Goal: Information Seeking & Learning: Learn about a topic

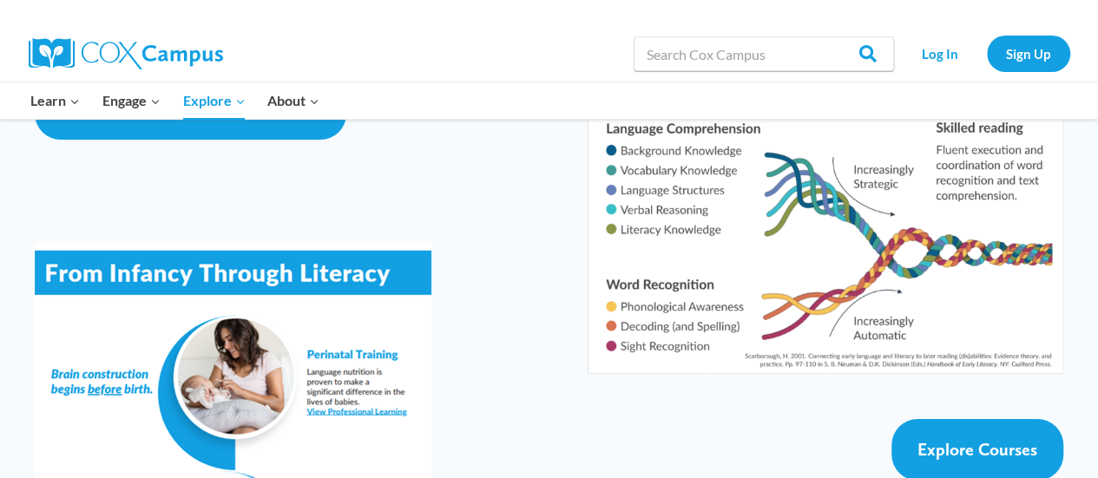
scroll to position [3033, 0]
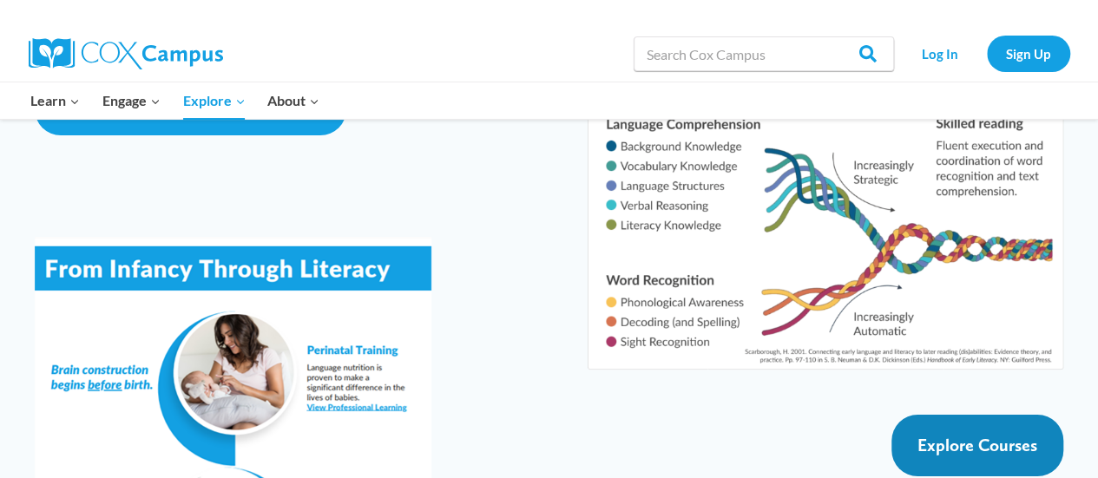
click at [958, 435] on span "Explore Courses" at bounding box center [977, 445] width 120 height 21
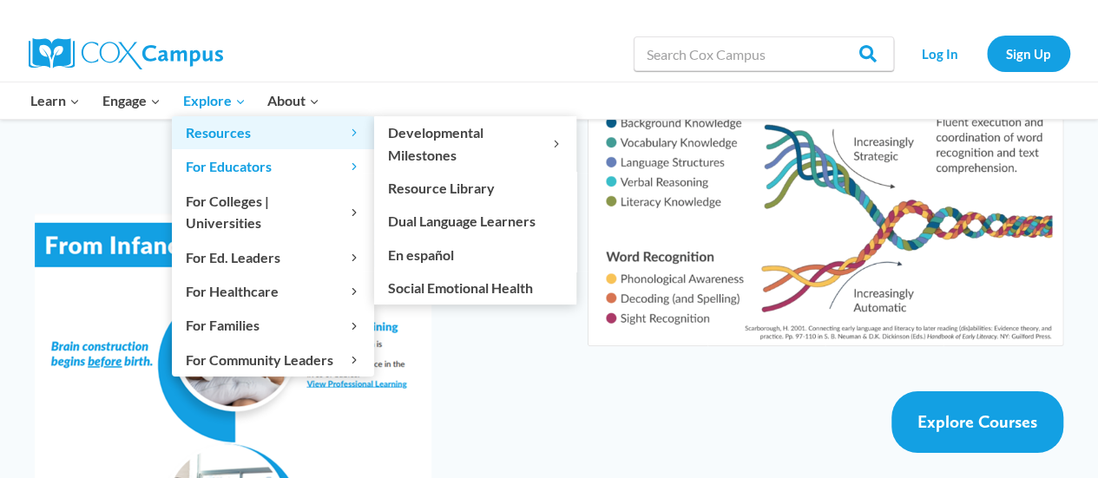
click at [239, 118] on link "Resources Expand" at bounding box center [273, 132] width 202 height 33
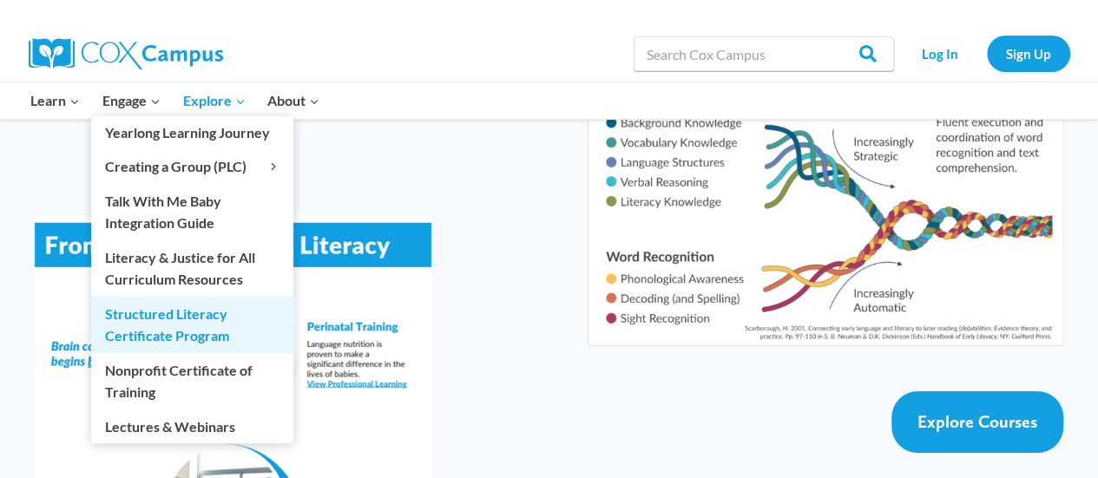
click at [241, 331] on link "Structured Literacy Certificate Program" at bounding box center [192, 325] width 202 height 56
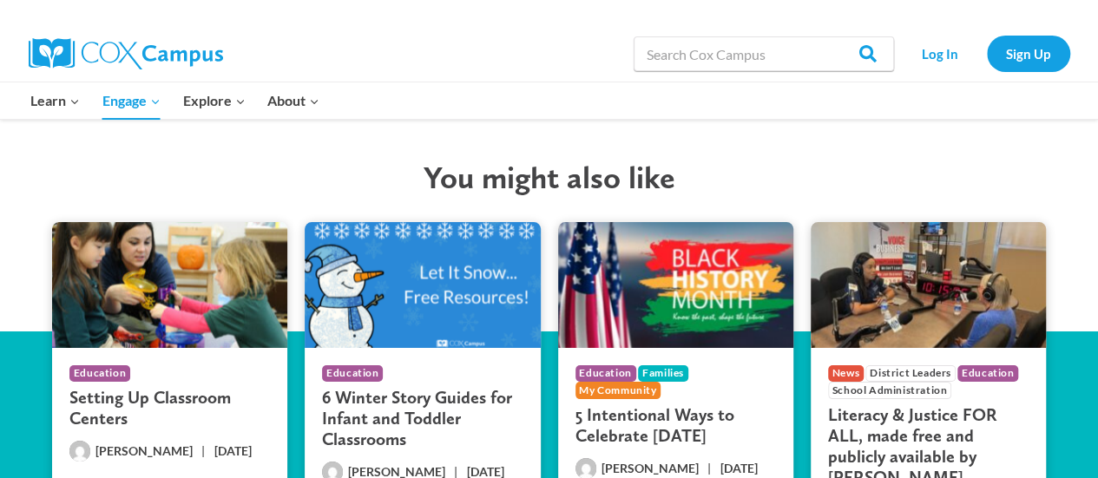
scroll to position [3200, 0]
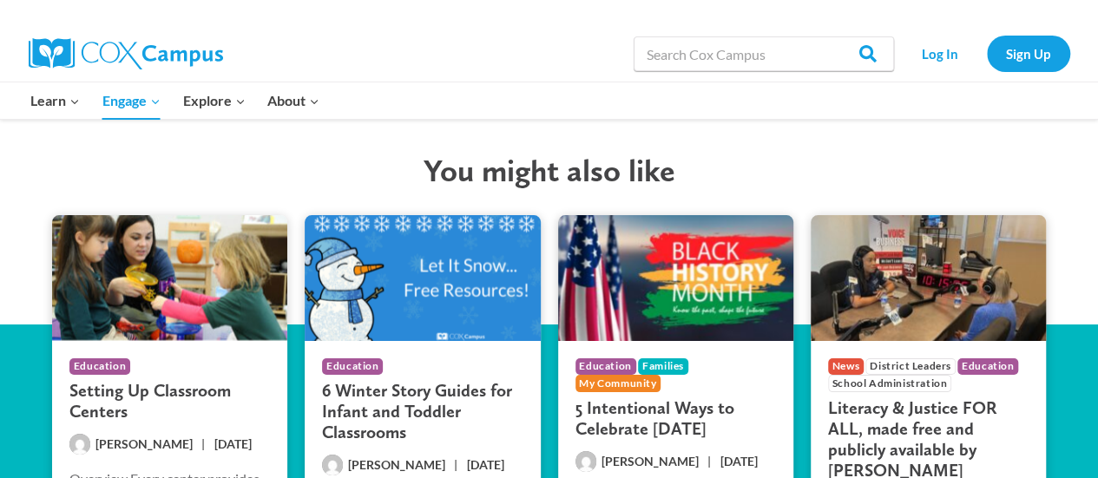
click at [201, 380] on h3 "Setting Up Classroom Centers" at bounding box center [169, 401] width 200 height 42
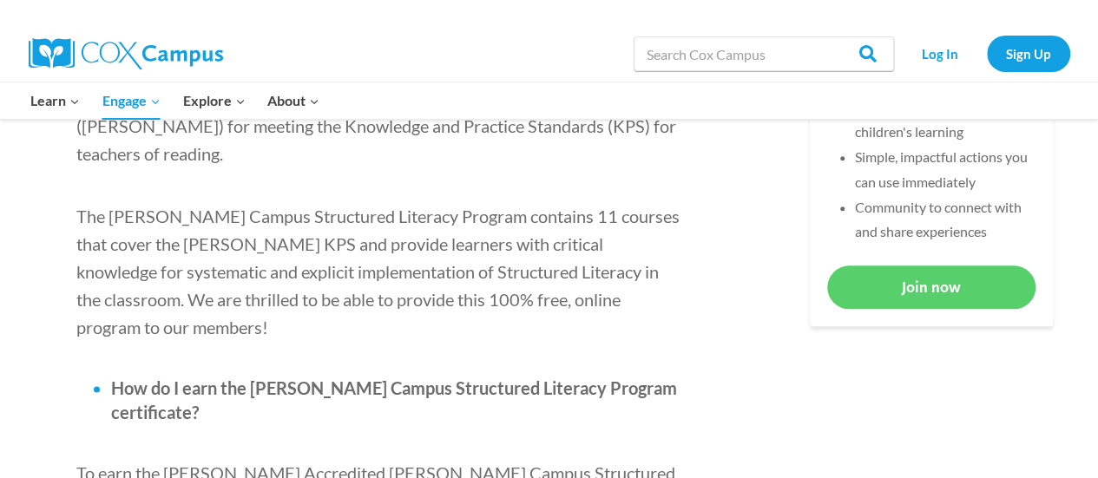
scroll to position [849, 0]
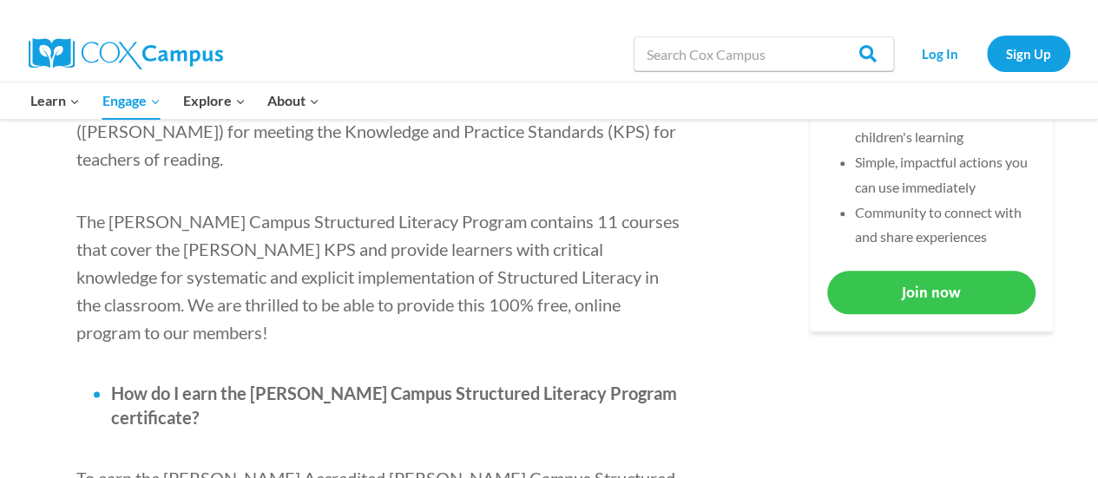
click at [888, 292] on link "Join now" at bounding box center [931, 292] width 208 height 43
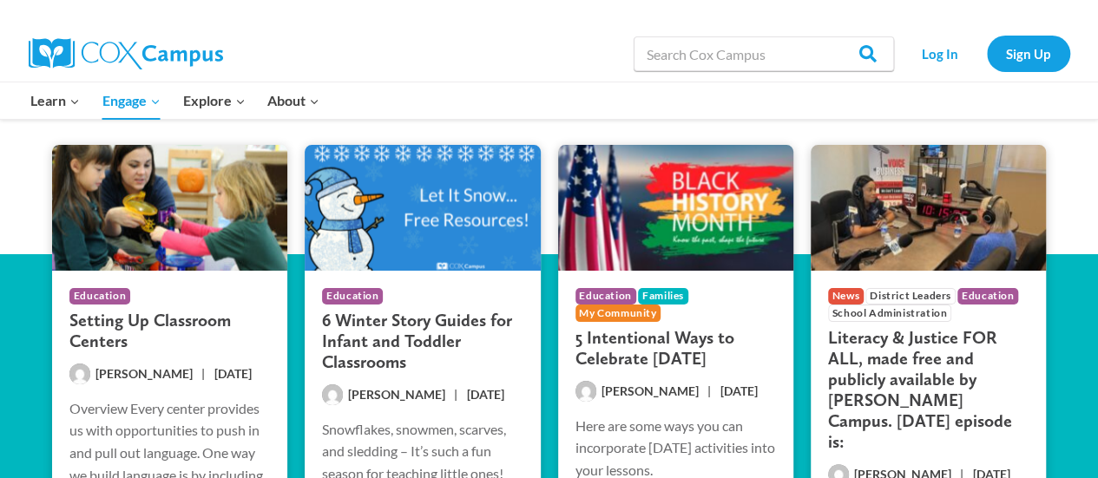
scroll to position [3747, 0]
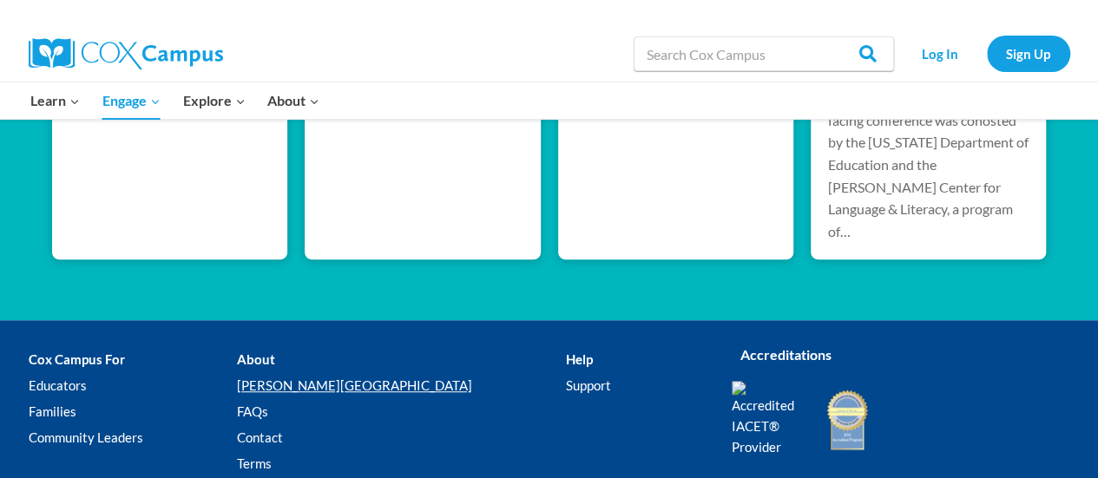
click at [316, 372] on link "[PERSON_NAME][GEOGRAPHIC_DATA]" at bounding box center [401, 385] width 329 height 26
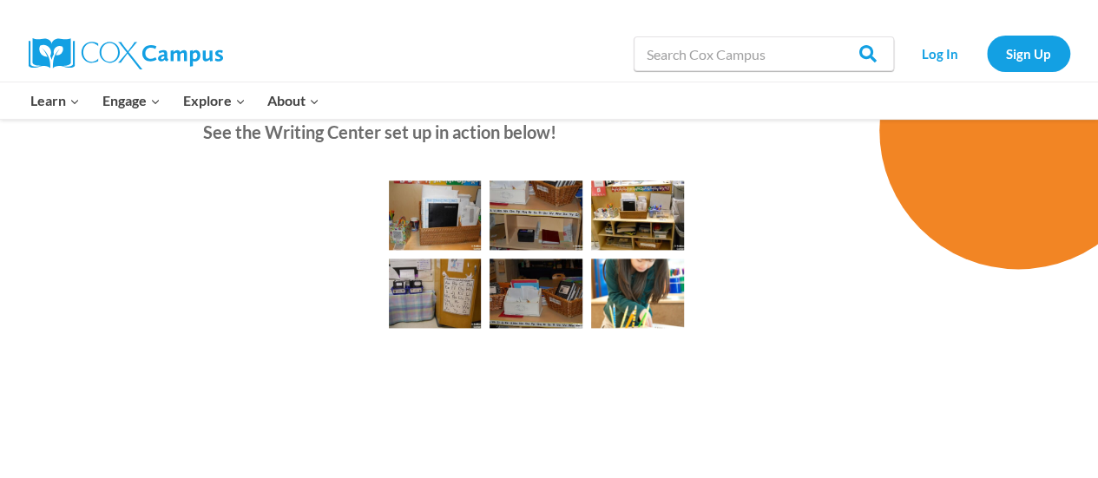
scroll to position [10897, 0]
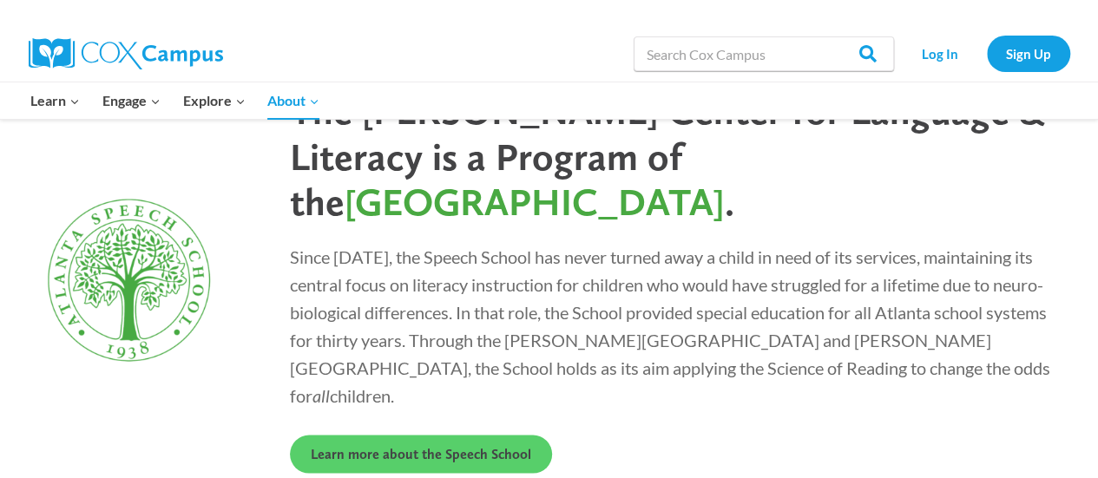
scroll to position [4879, 0]
